Goal: Task Accomplishment & Management: Manage account settings

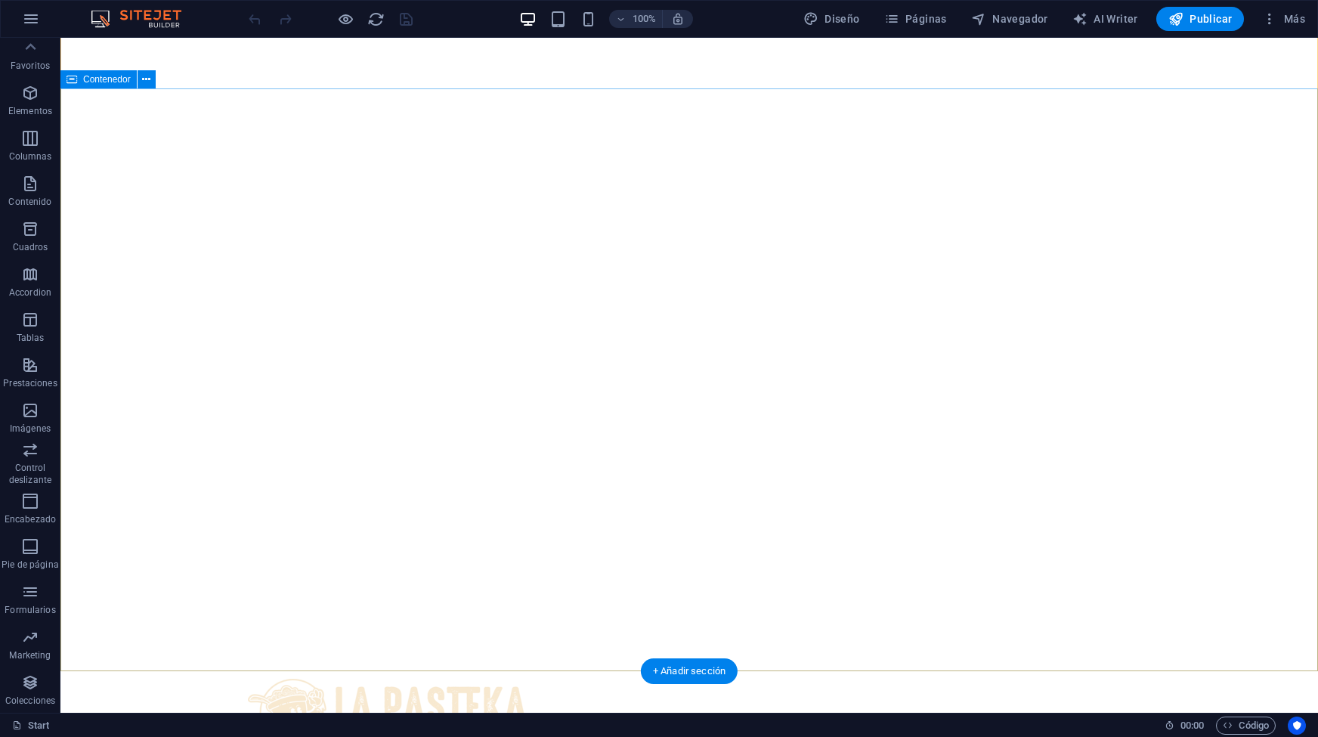
scroll to position [53, 0]
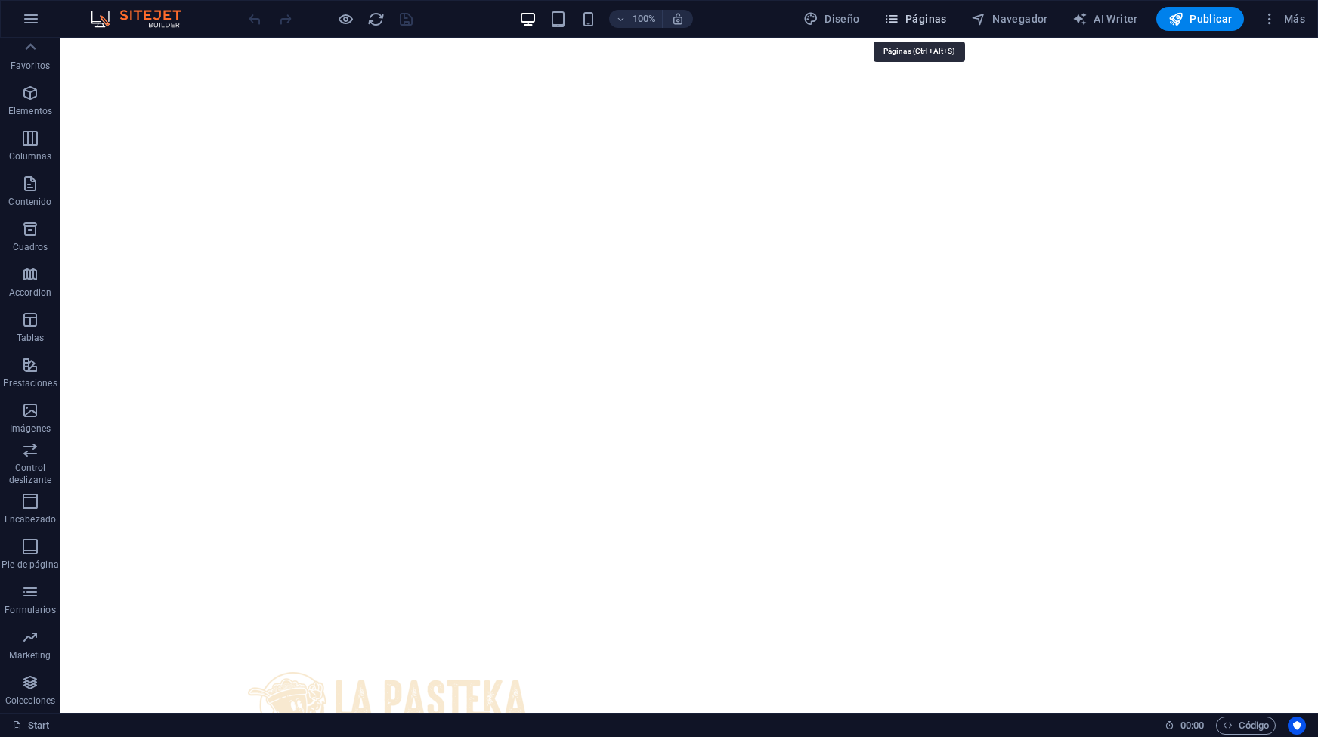
click at [926, 29] on button "Páginas" at bounding box center [915, 19] width 75 height 24
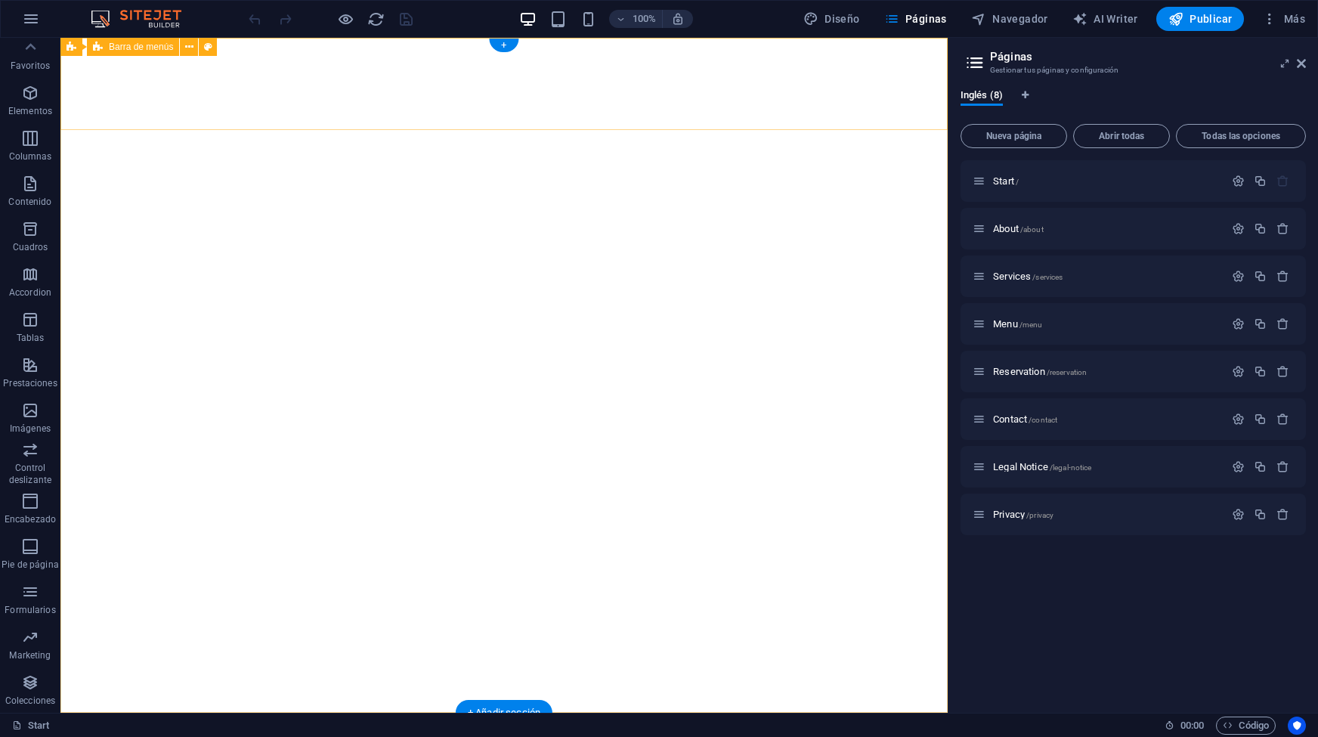
scroll to position [0, 0]
click at [1023, 143] on button "Nueva página" at bounding box center [1014, 136] width 107 height 24
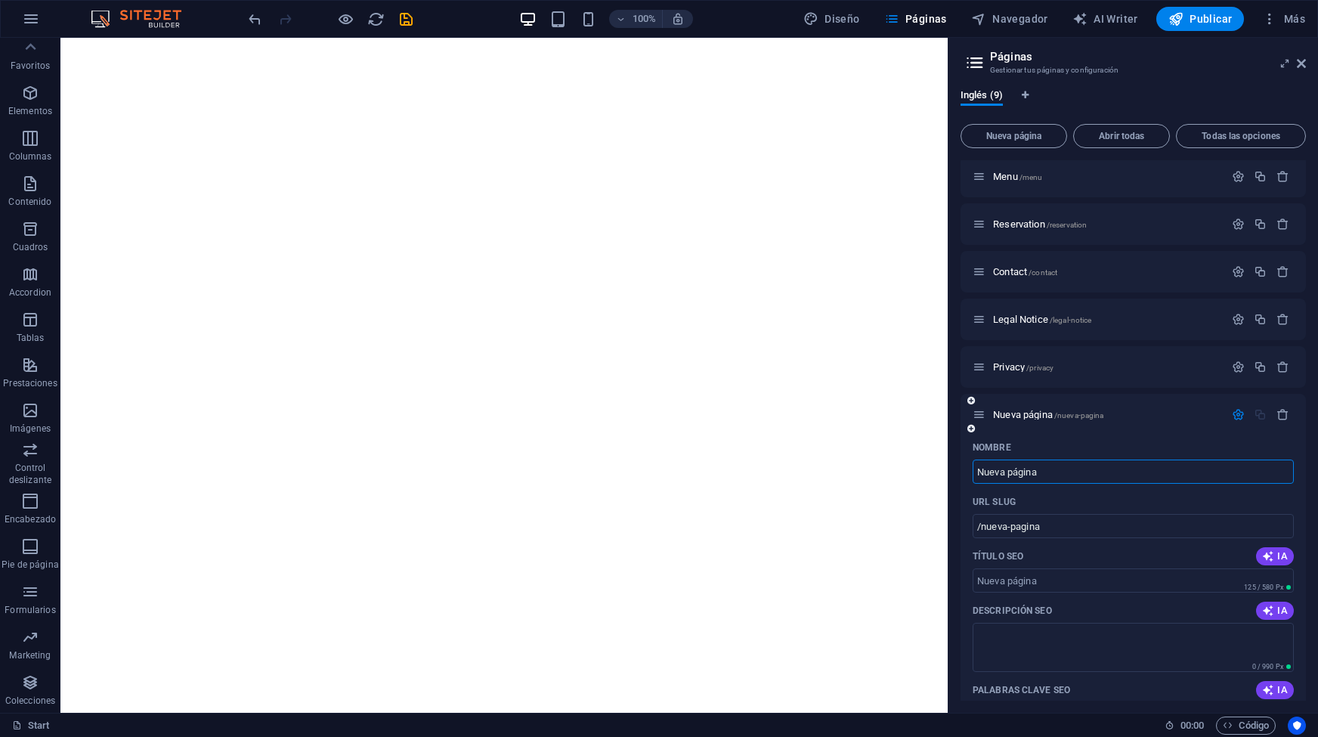
scroll to position [148, 0]
click at [1065, 504] on div "URL SLUG" at bounding box center [1133, 501] width 321 height 24
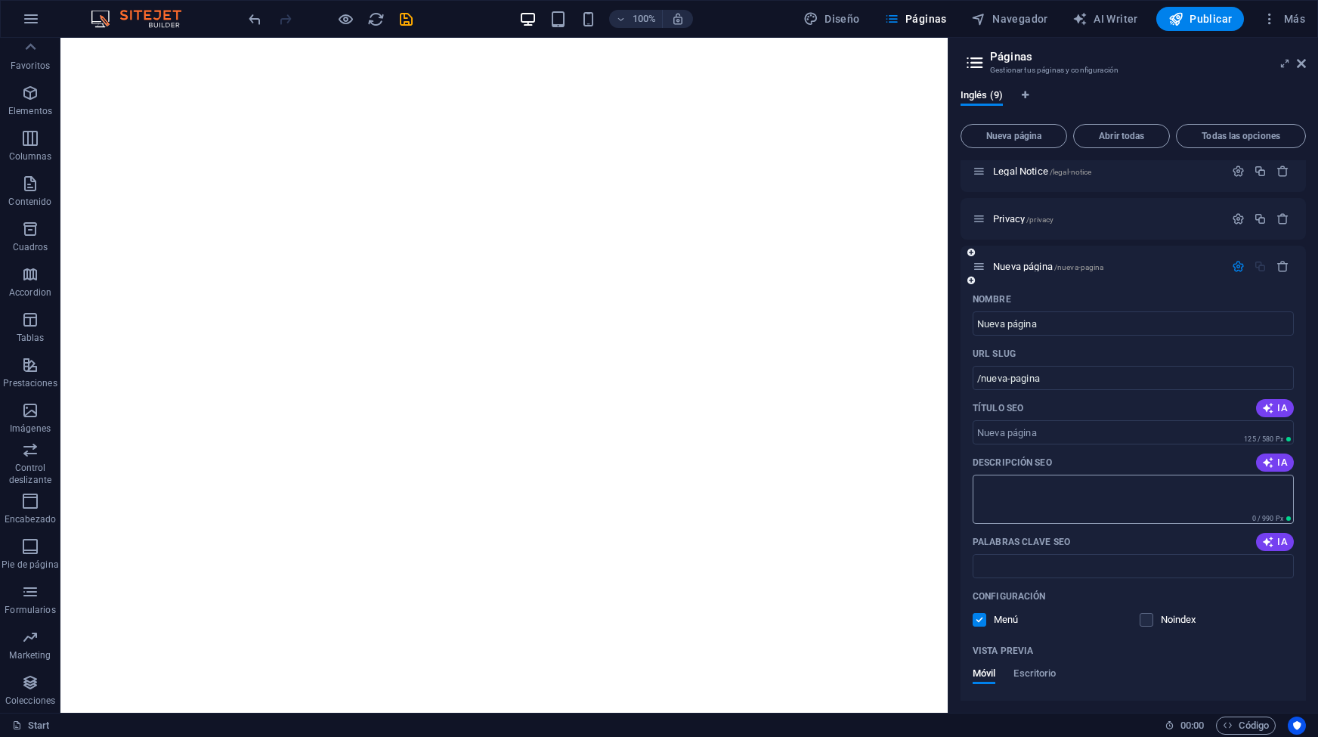
scroll to position [305, 0]
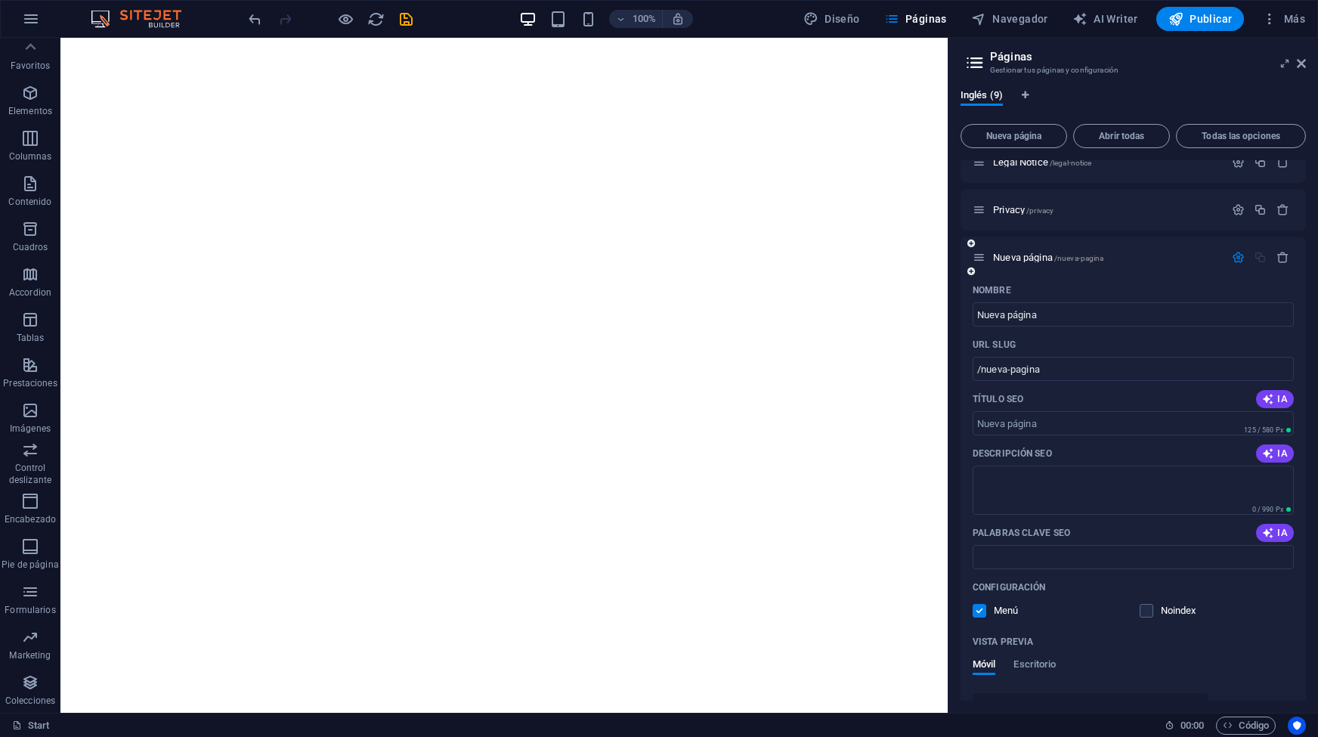
click at [984, 608] on label at bounding box center [980, 611] width 14 height 14
click at [0, 0] on input "checkbox" at bounding box center [0, 0] width 0 height 0
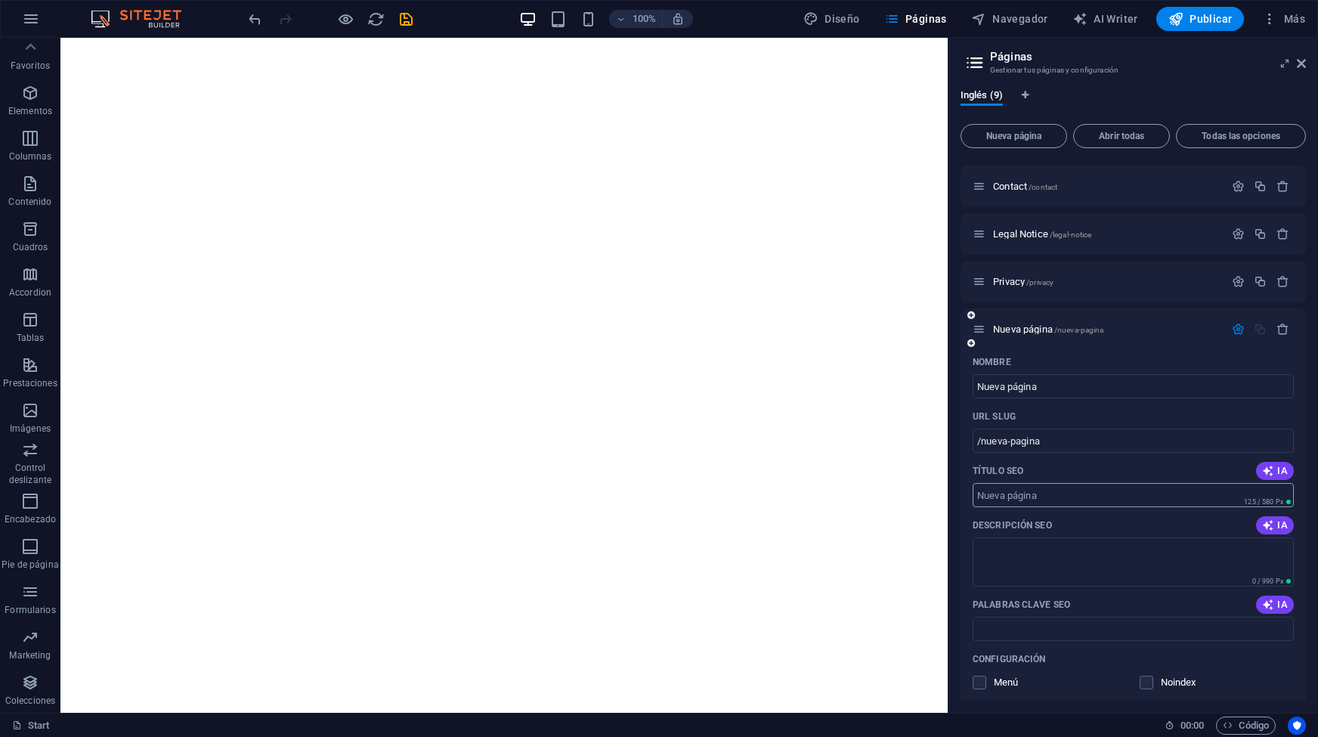
scroll to position [234, 0]
click at [1060, 334] on div "Nueva página /nueva-pagina" at bounding box center [1099, 328] width 252 height 17
click at [1063, 332] on span "/nueva-pagina" at bounding box center [1079, 329] width 50 height 8
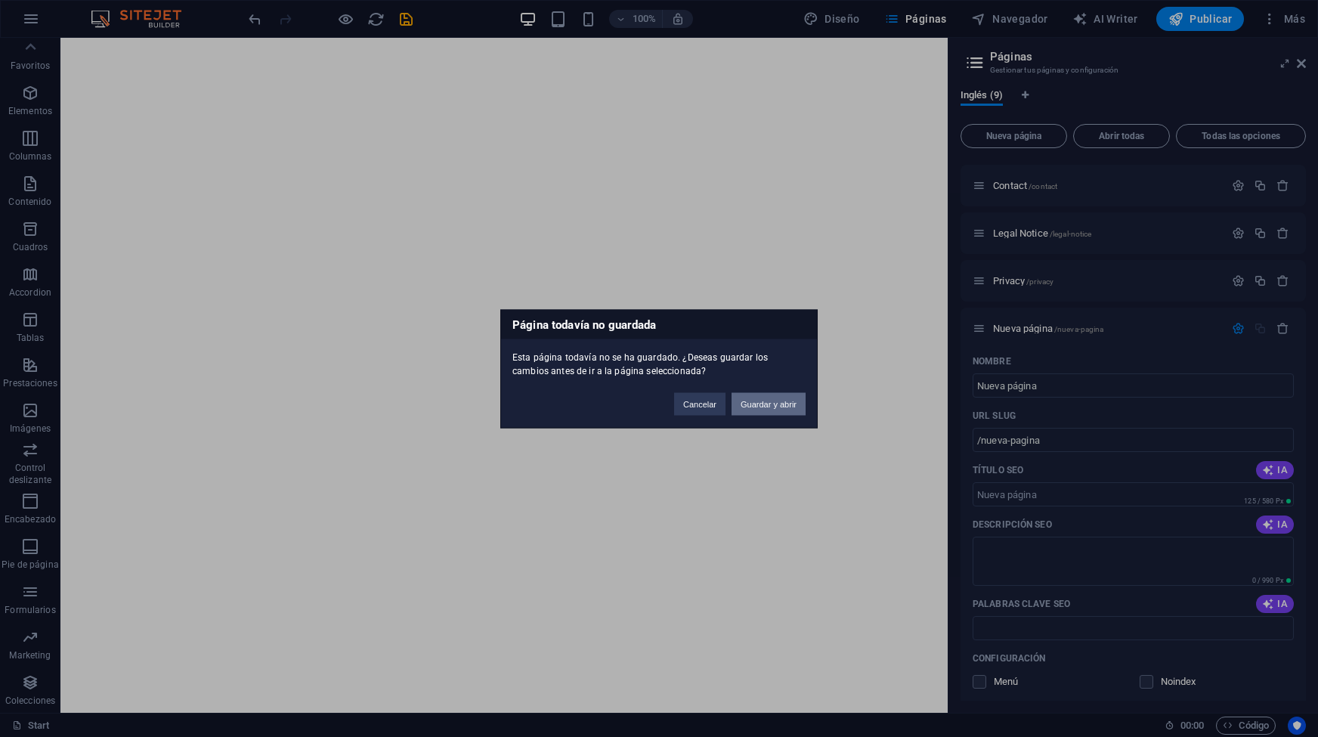
click at [798, 402] on button "Guardar y abrir" at bounding box center [769, 403] width 74 height 23
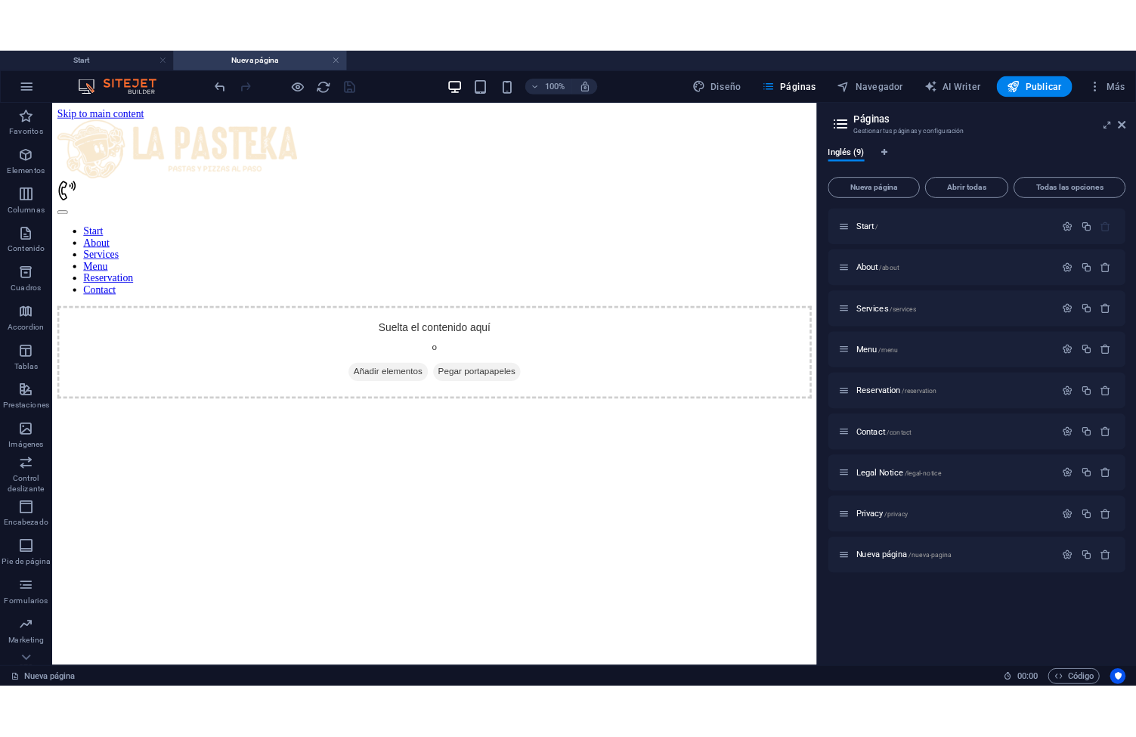
scroll to position [0, 0]
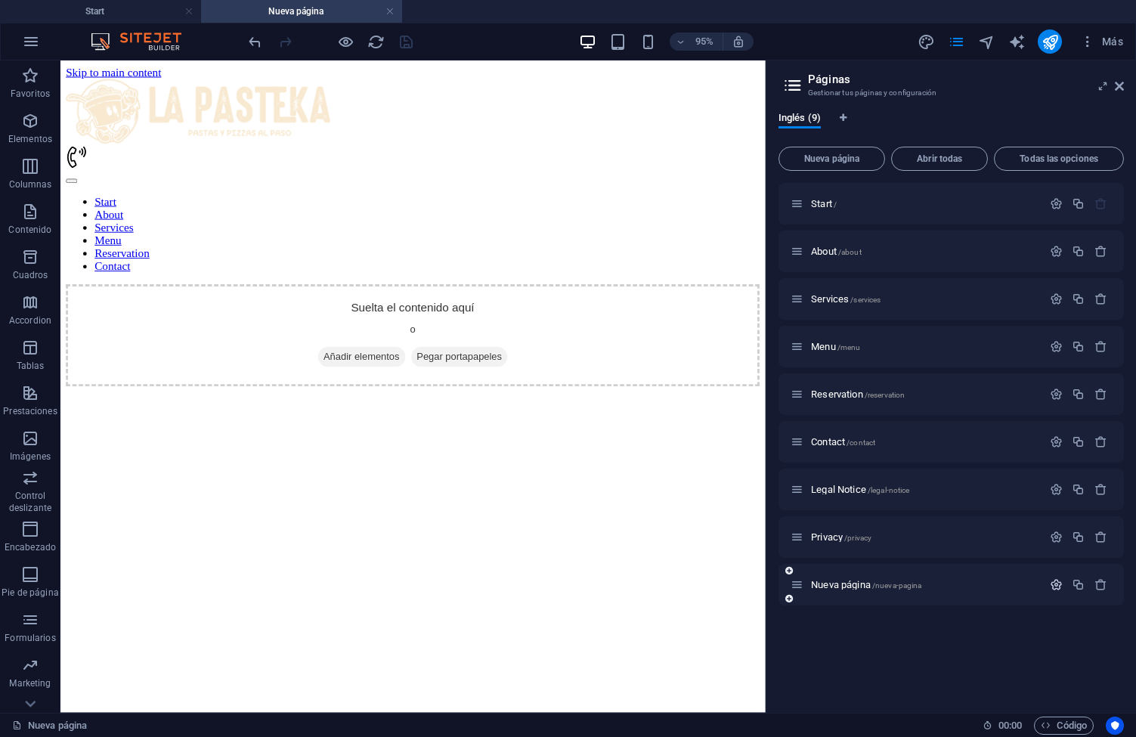
click at [1054, 587] on icon "button" at bounding box center [1056, 584] width 13 height 13
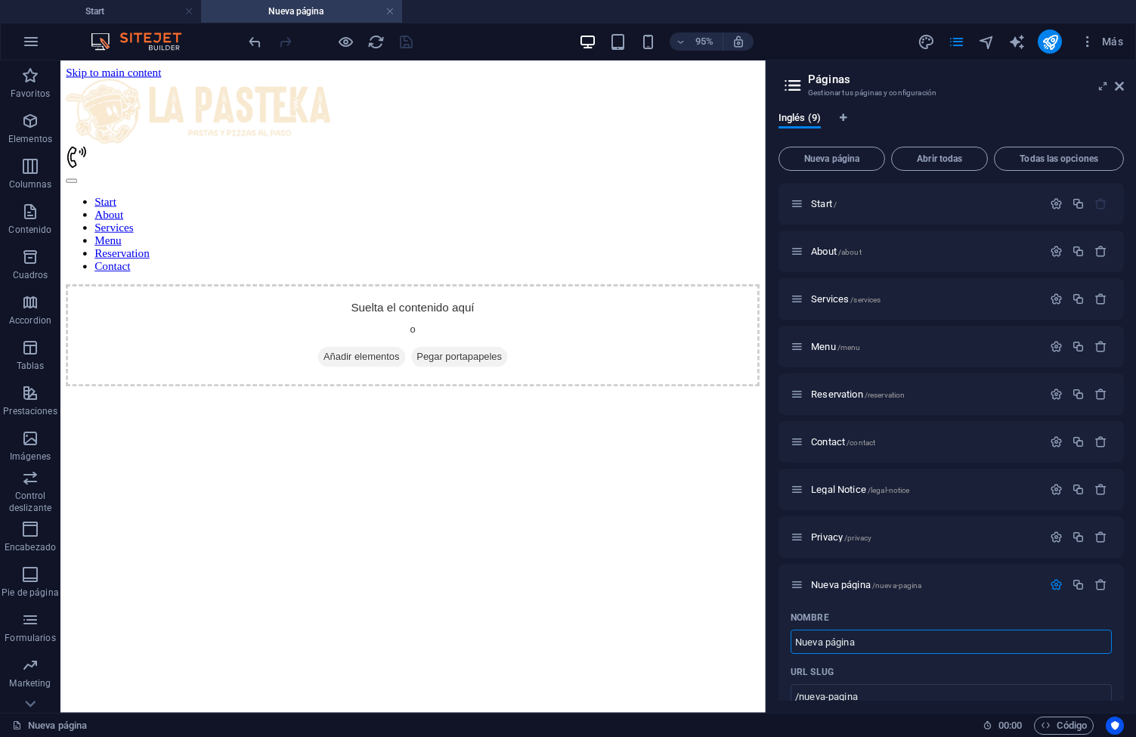
drag, startPoint x: 986, startPoint y: 699, endPoint x: 798, endPoint y: 676, distance: 188.9
click at [794, 643] on input "Nueva página" at bounding box center [951, 642] width 321 height 24
type input "EN CO"
type input "/en-co"
type input "EN C"
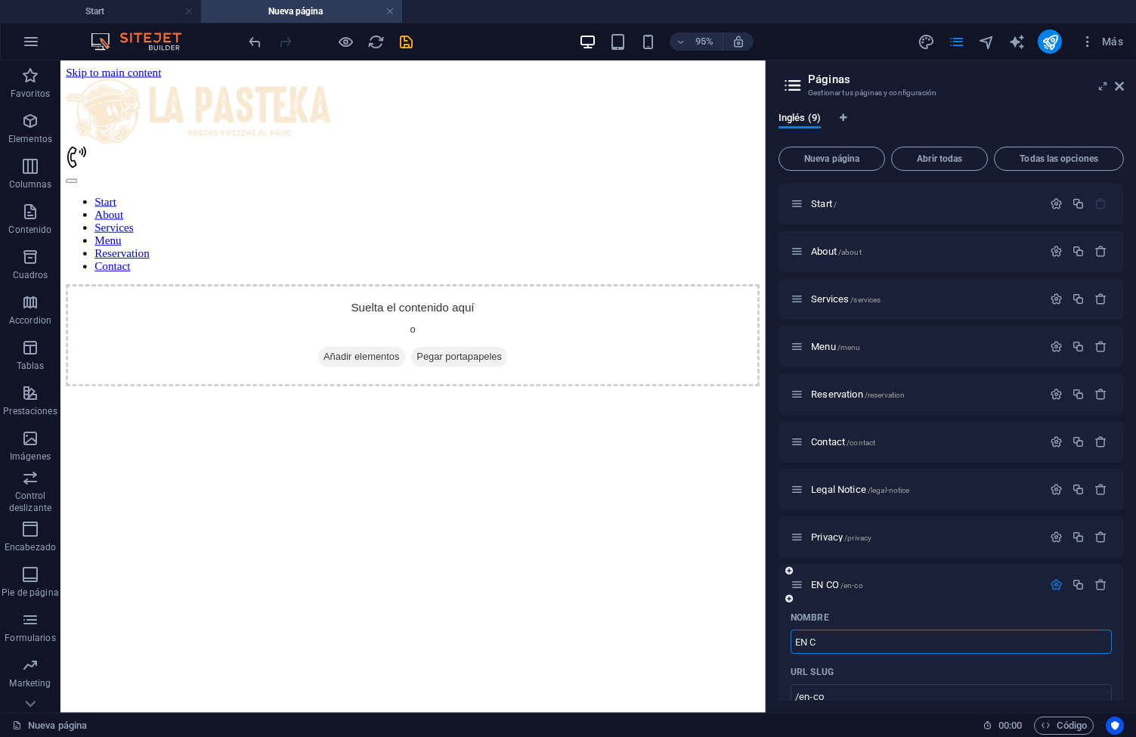
type input "/en-c"
type input "EN CONSTRUCCI"
type input "/en-construcci"
type input "EN CONSTRUCCIo"
type input "/en-construccio"
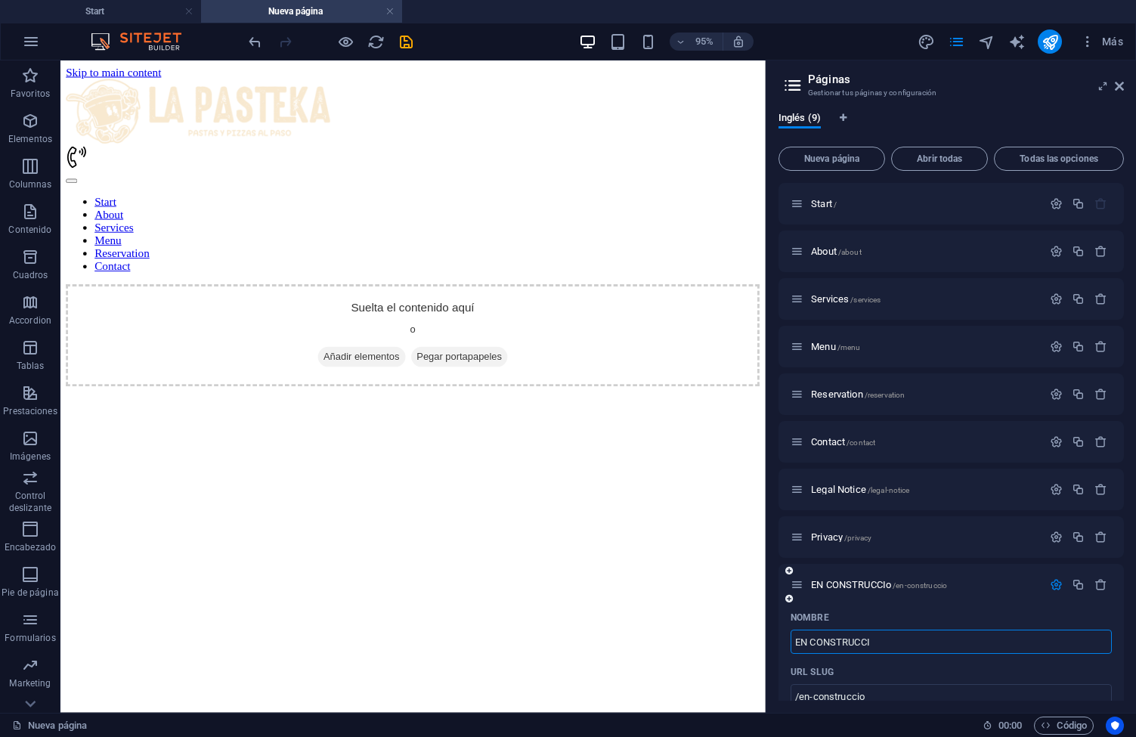
type input "EN CONSTRUCCI"
type input "/en-construcci"
type input "EN CONSTRUCCIO"
type input "/en-construccio"
type input "EN CONSTRUCCIÓn"
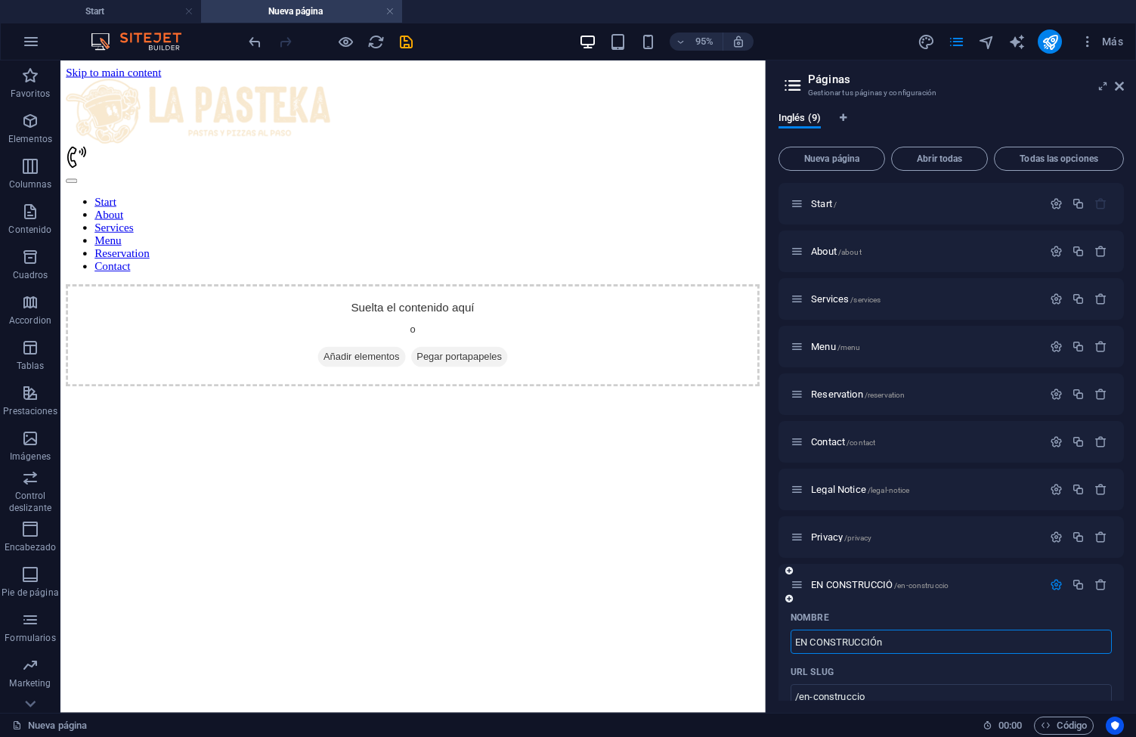
type input "/en-construccion"
type input "EN CONSTRUCCIÓ"
type input "/en-construccio"
type input "EN CONSTRUCCIÓN"
type input "/en-construccion"
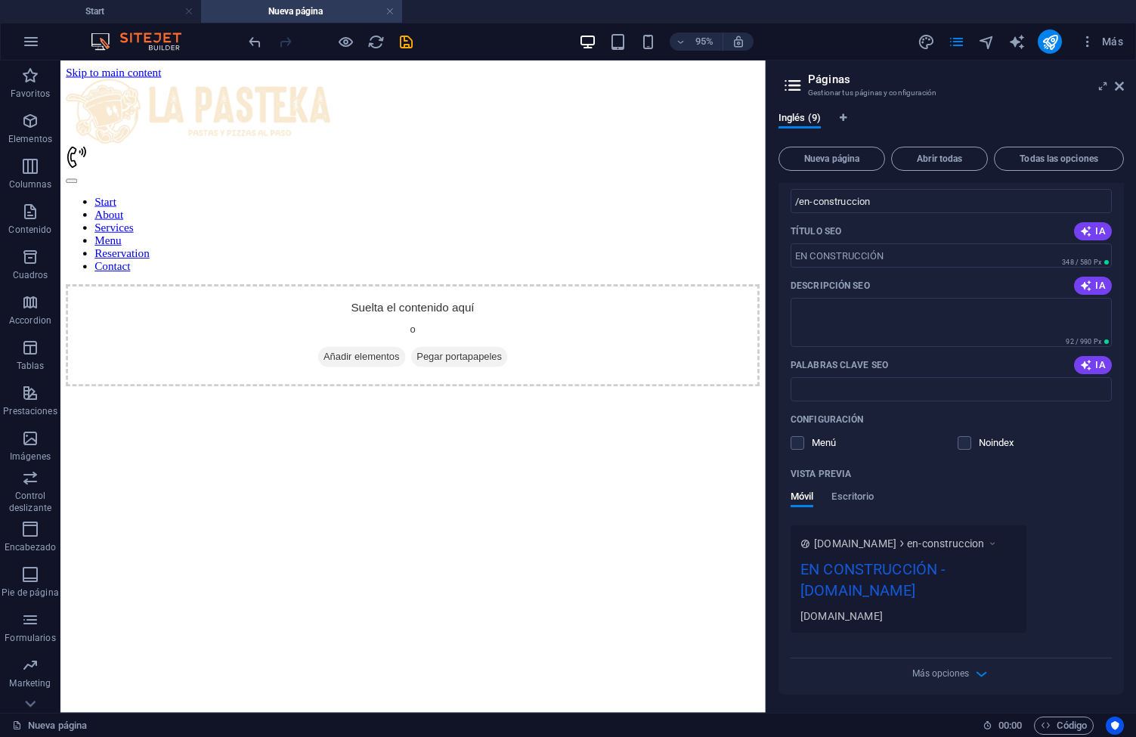
scroll to position [495, 0]
